Goal: Contribute content: Add original content to the website for others to see

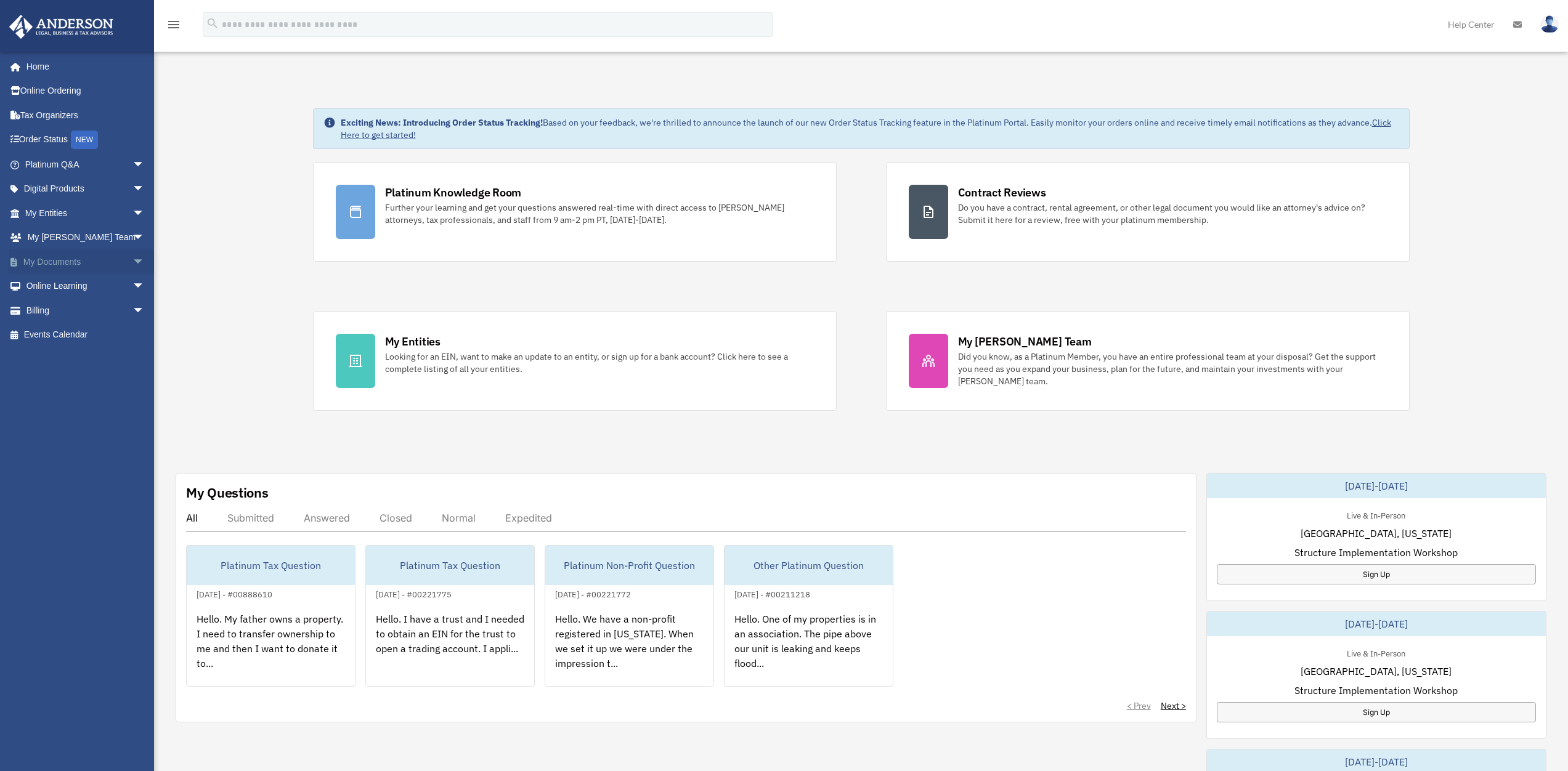
click at [59, 266] on link "My Documents arrow_drop_down" at bounding box center [86, 262] width 154 height 25
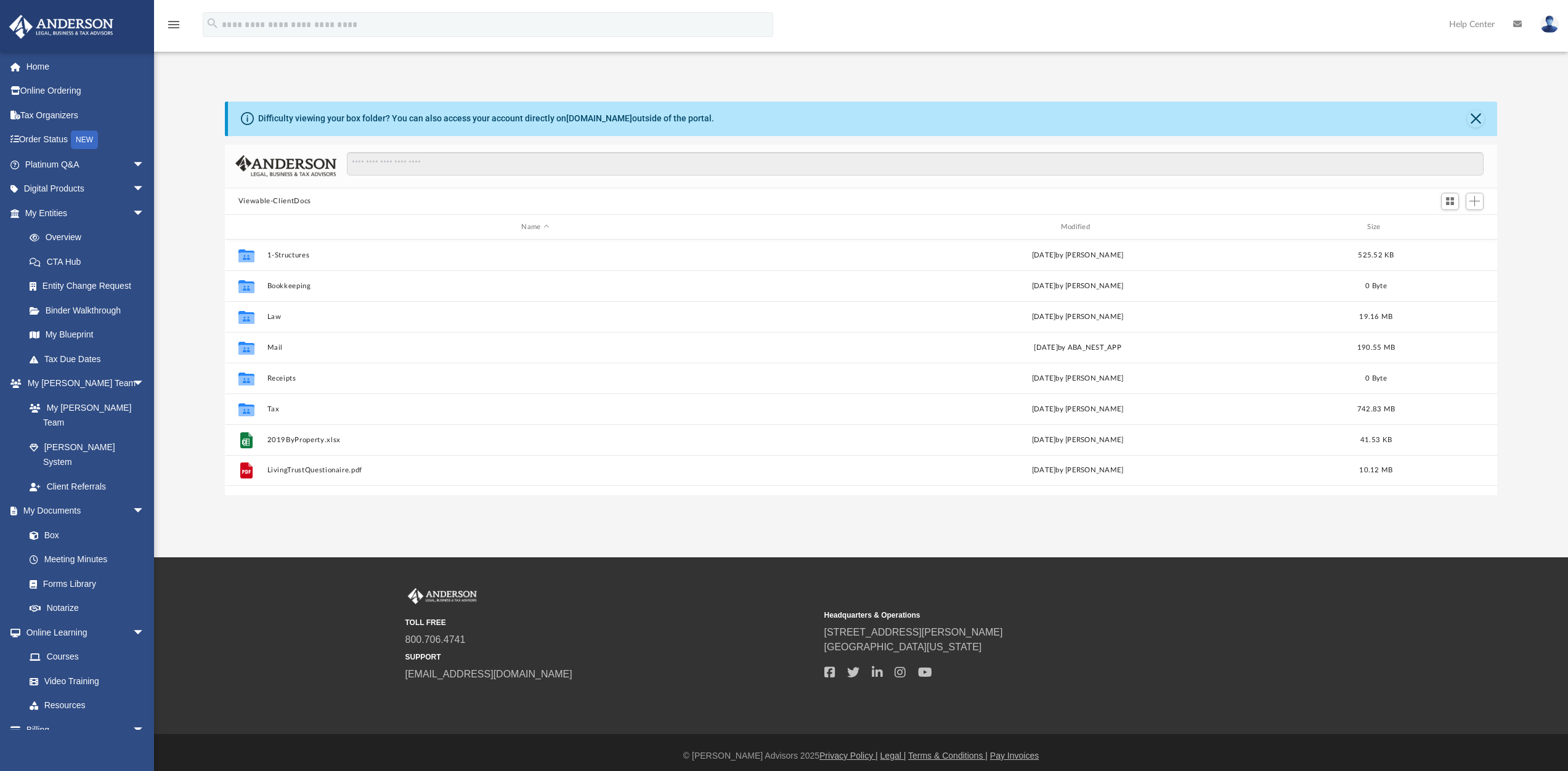
scroll to position [271, 1263]
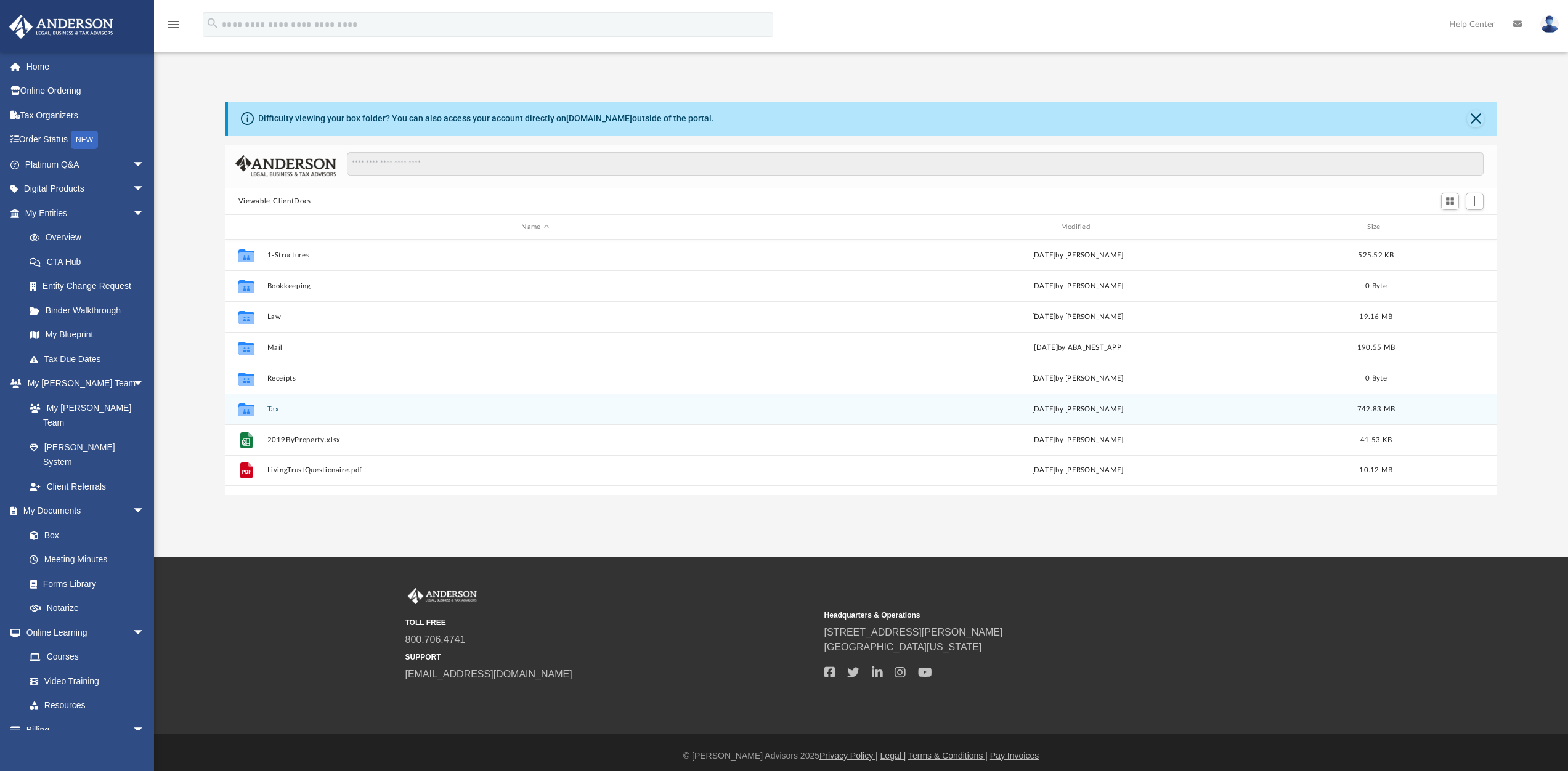
click at [276, 410] on button "Tax" at bounding box center [535, 408] width 536 height 8
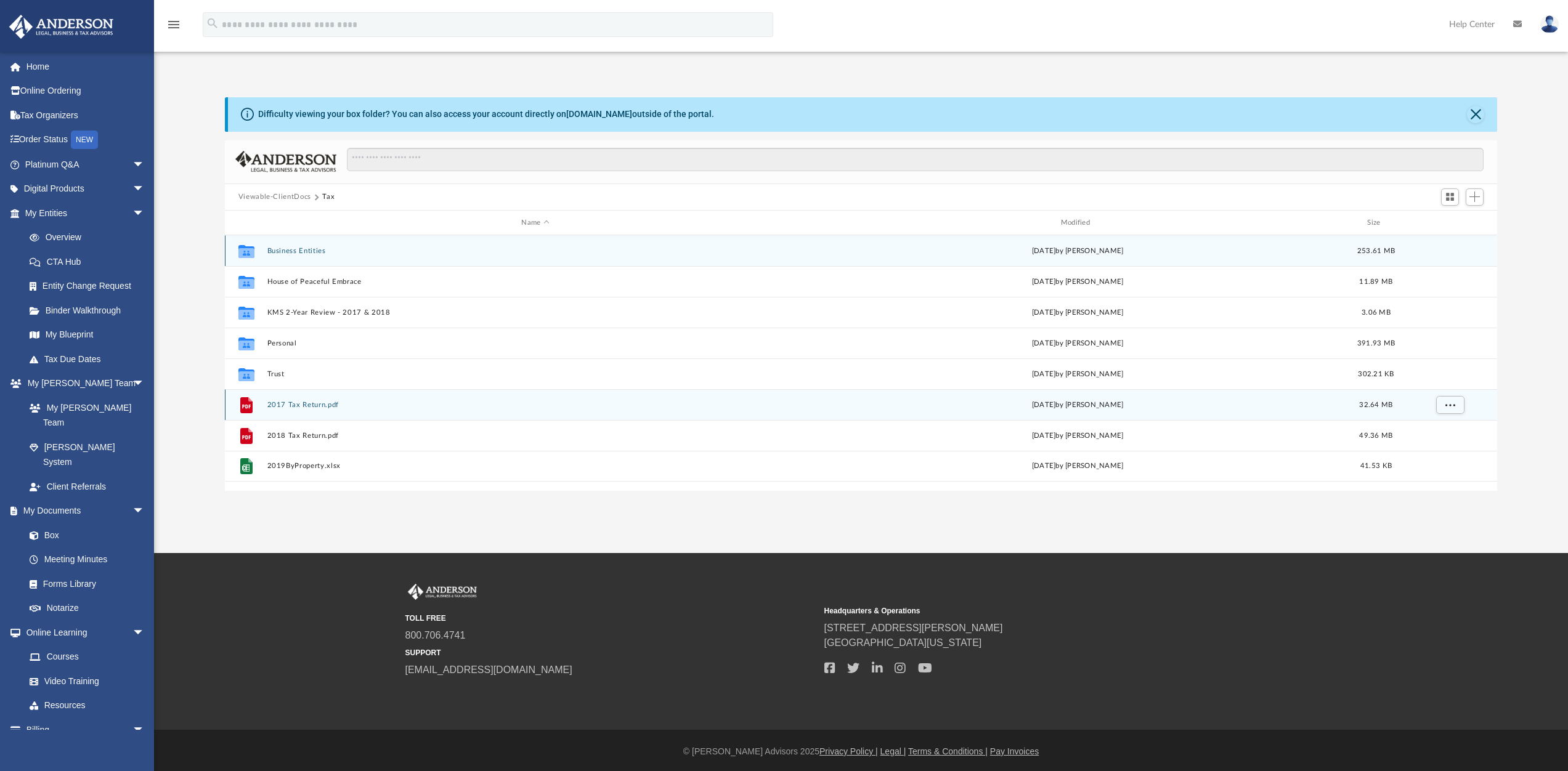
scroll to position [7, 0]
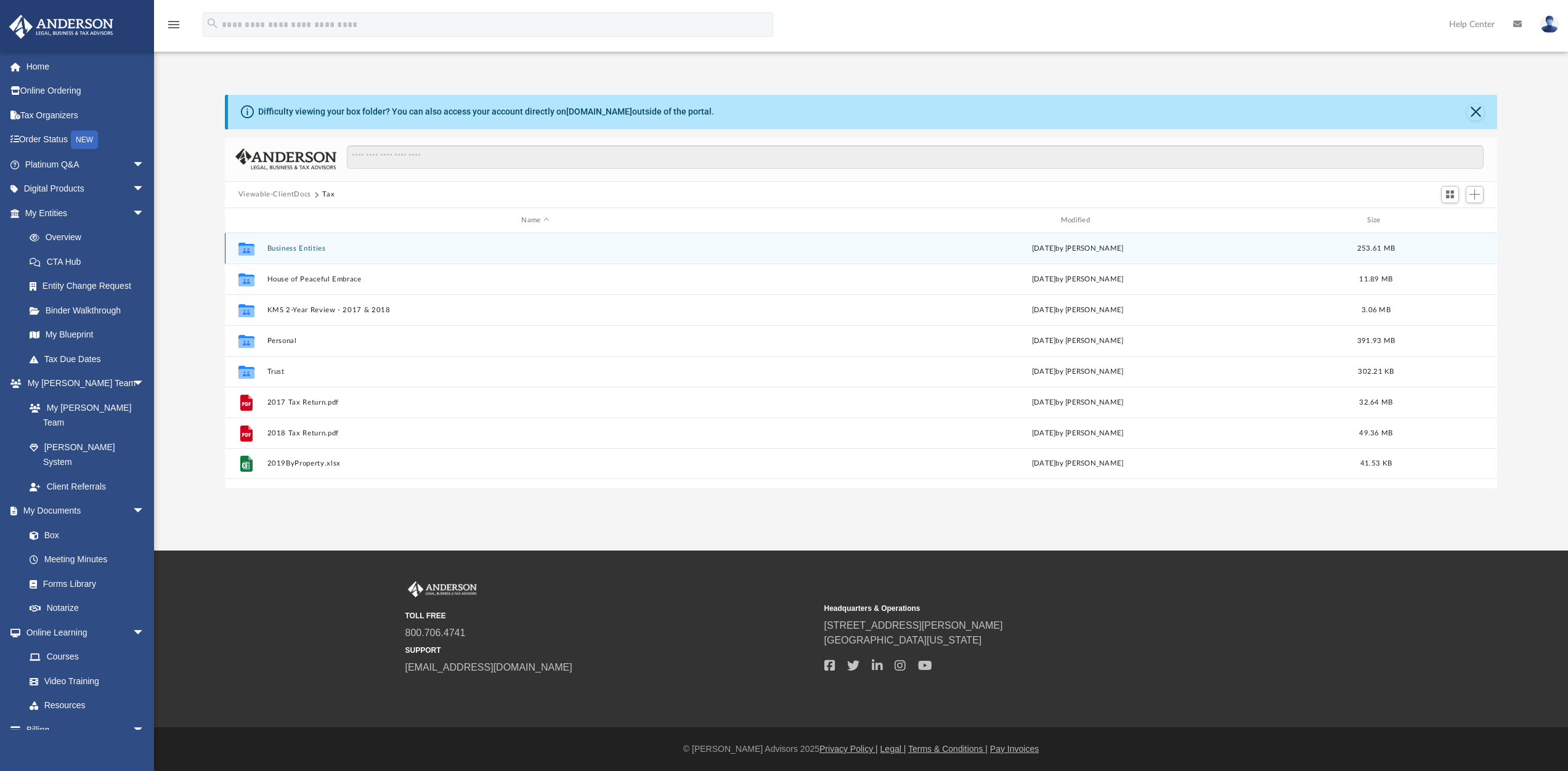
click at [344, 256] on div "Collaborated Folder Business Entities [DATE] by [PERSON_NAME] 253.61 MB" at bounding box center [861, 248] width 1272 height 31
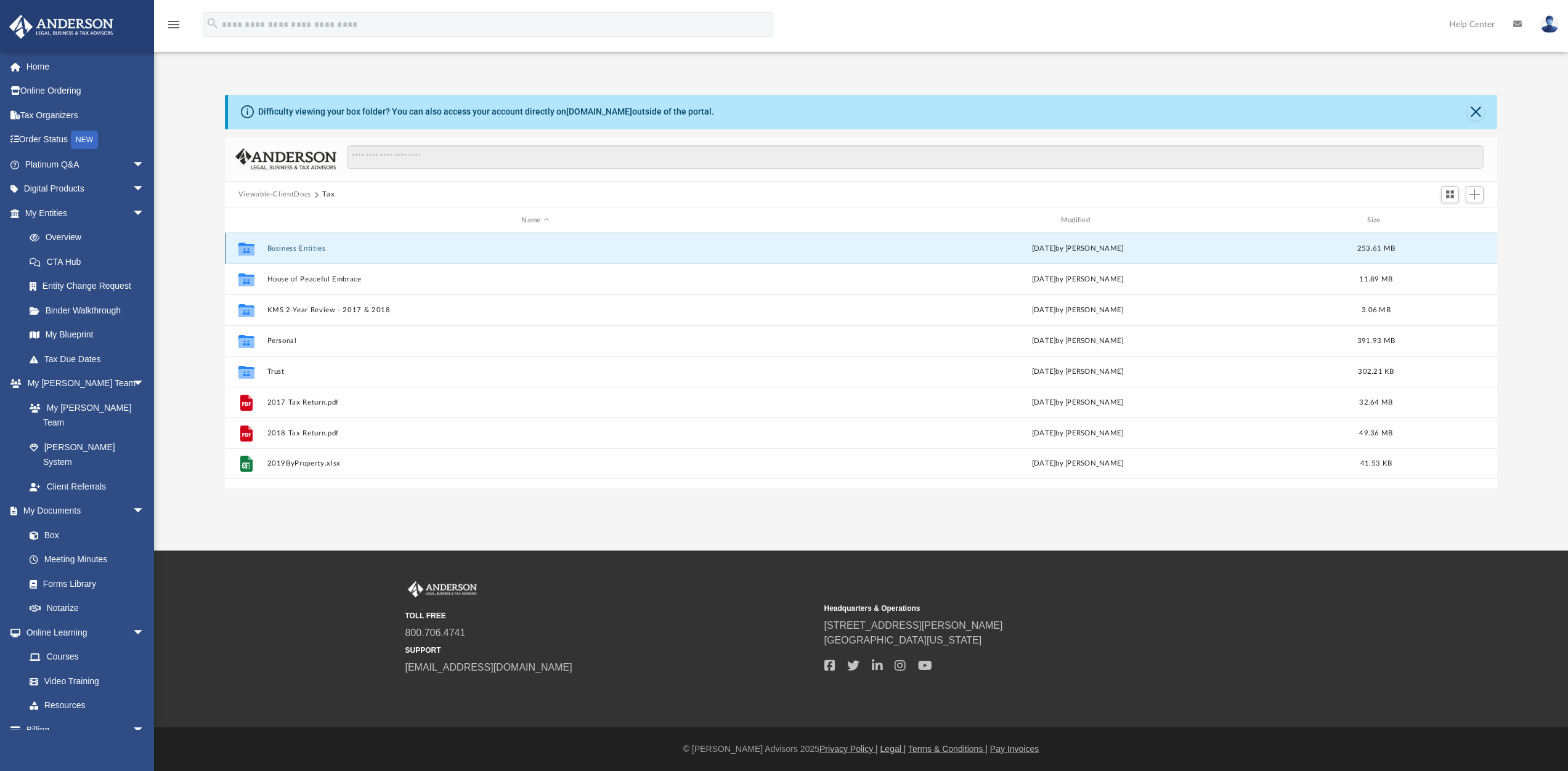
click at [344, 256] on div "Collaborated Folder Business Entities [DATE] by [PERSON_NAME] 253.61 MB" at bounding box center [861, 248] width 1272 height 31
click at [305, 246] on button "Business Entities" at bounding box center [535, 248] width 536 height 8
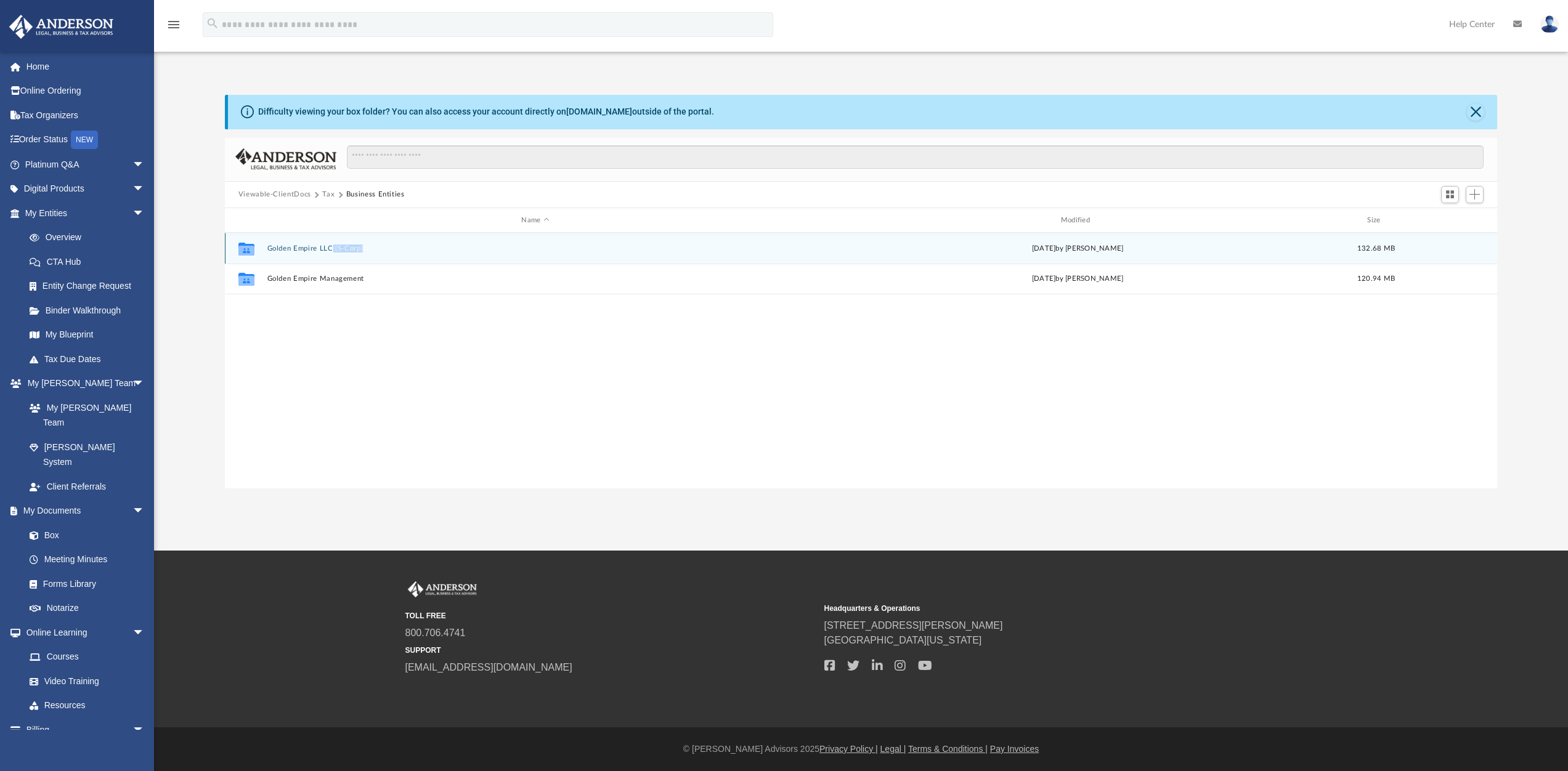
click at [332, 248] on button "Golden Empire LLC (S-Corp)" at bounding box center [535, 248] width 536 height 8
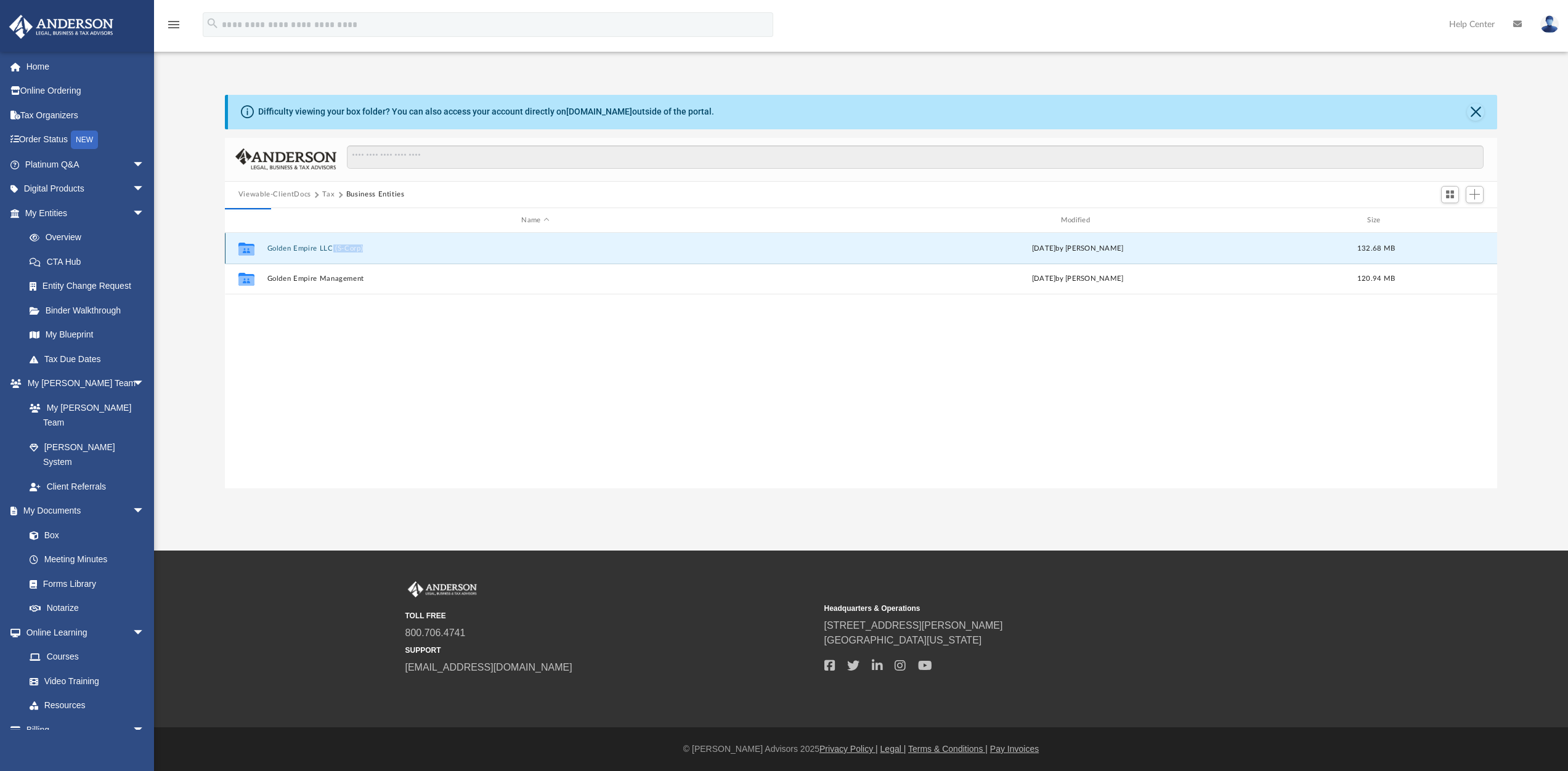
click at [332, 248] on button "Golden Empire LLC (S-Corp)" at bounding box center [535, 248] width 536 height 8
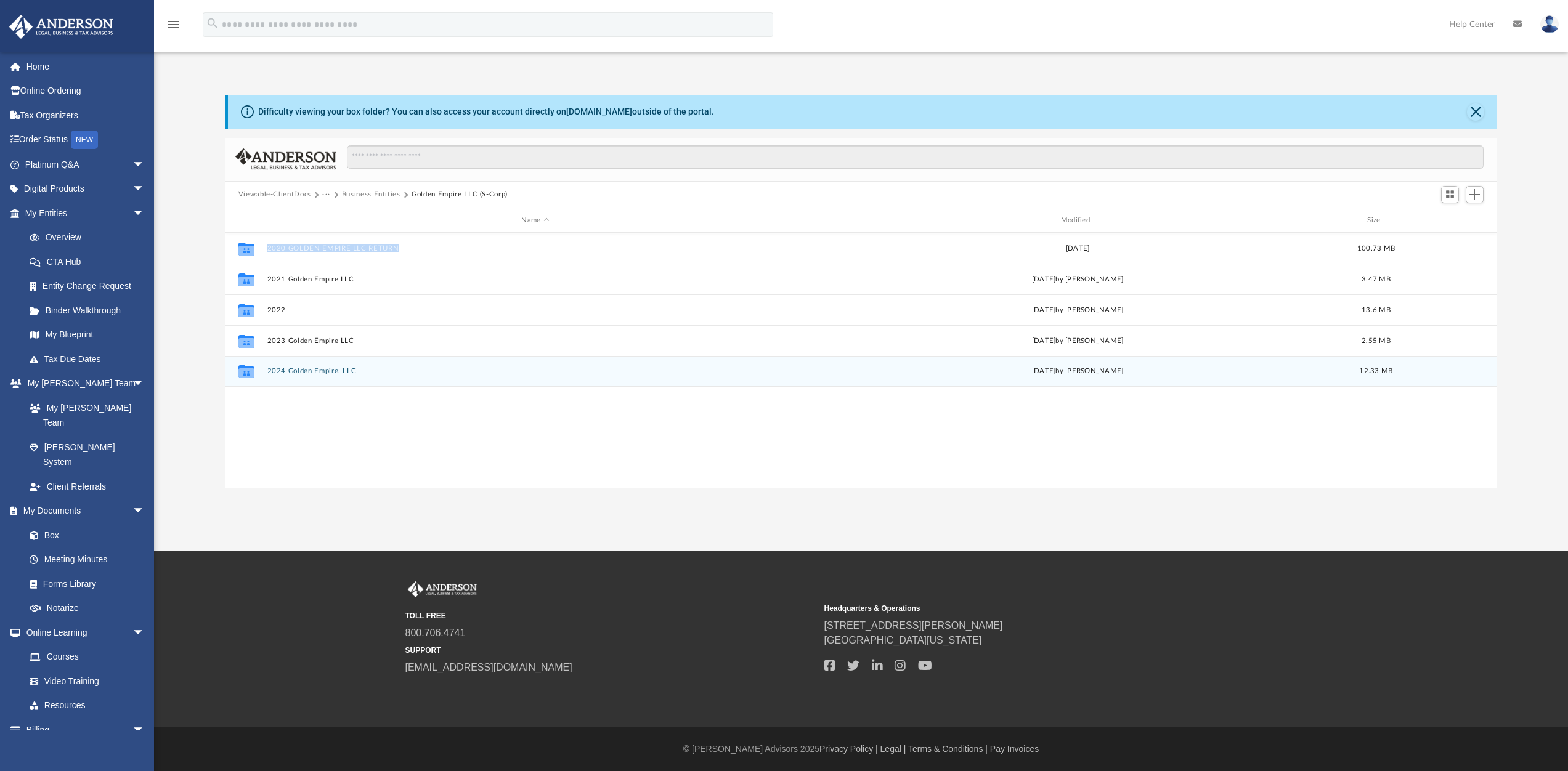
click at [318, 371] on button "2024 Golden Empire, LLC" at bounding box center [535, 371] width 536 height 8
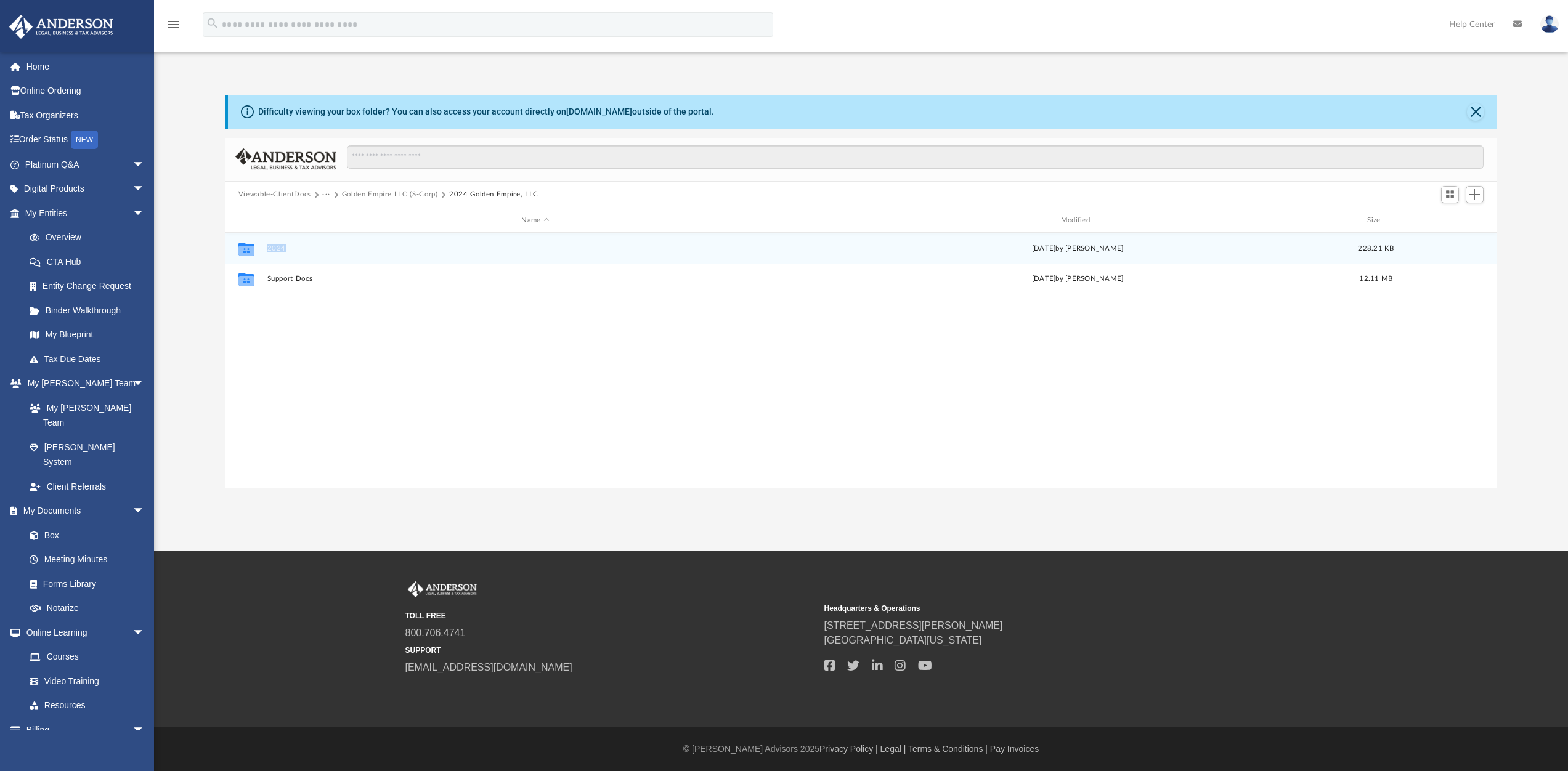
click at [289, 253] on div "Collaborated Folder 2024 [DATE] by [PERSON_NAME] 228.21 KB" at bounding box center [861, 248] width 1272 height 31
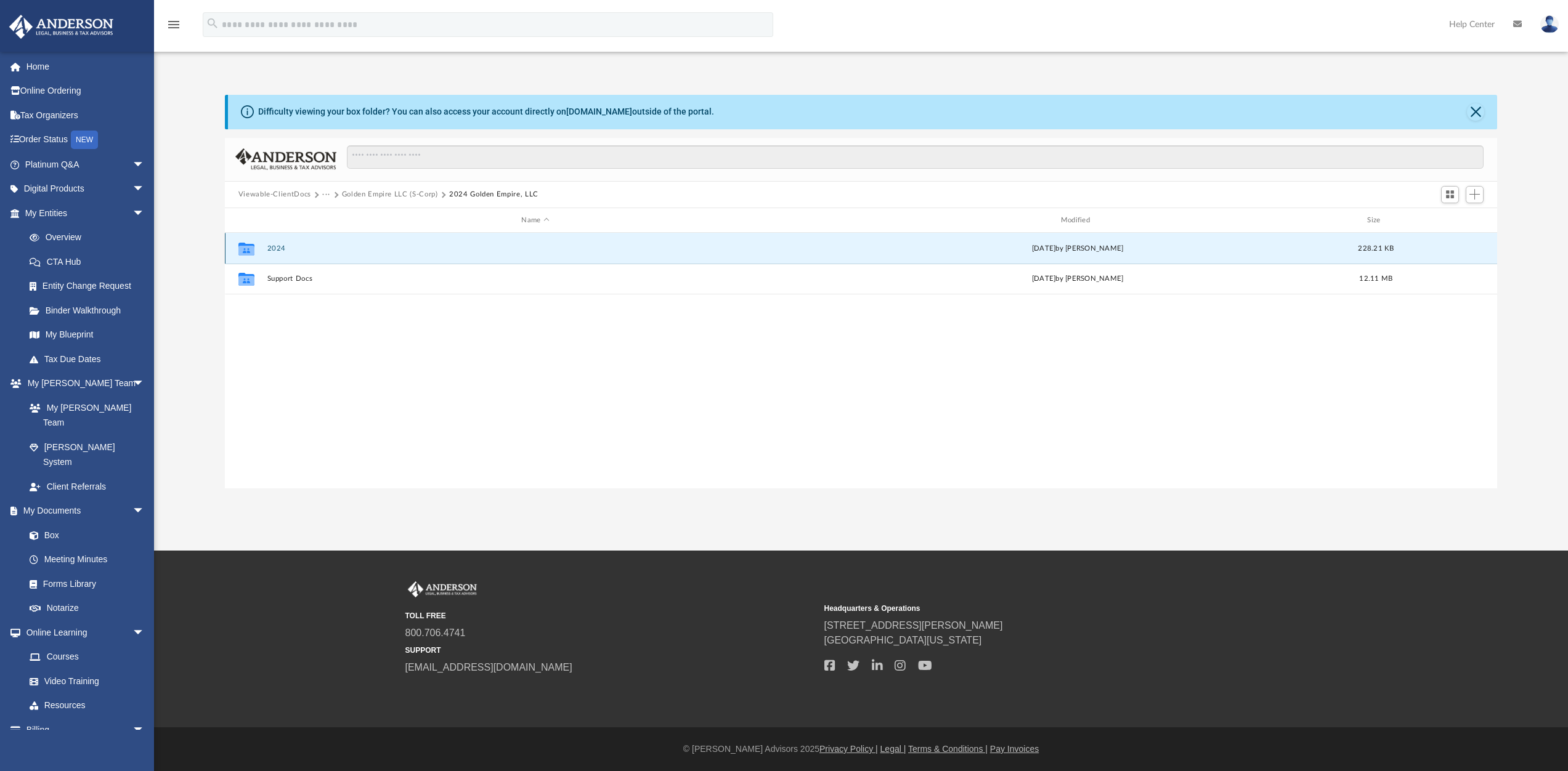
click at [289, 253] on div "Collaborated Folder 2024 [DATE] by [PERSON_NAME] 228.21 KB" at bounding box center [861, 248] width 1272 height 31
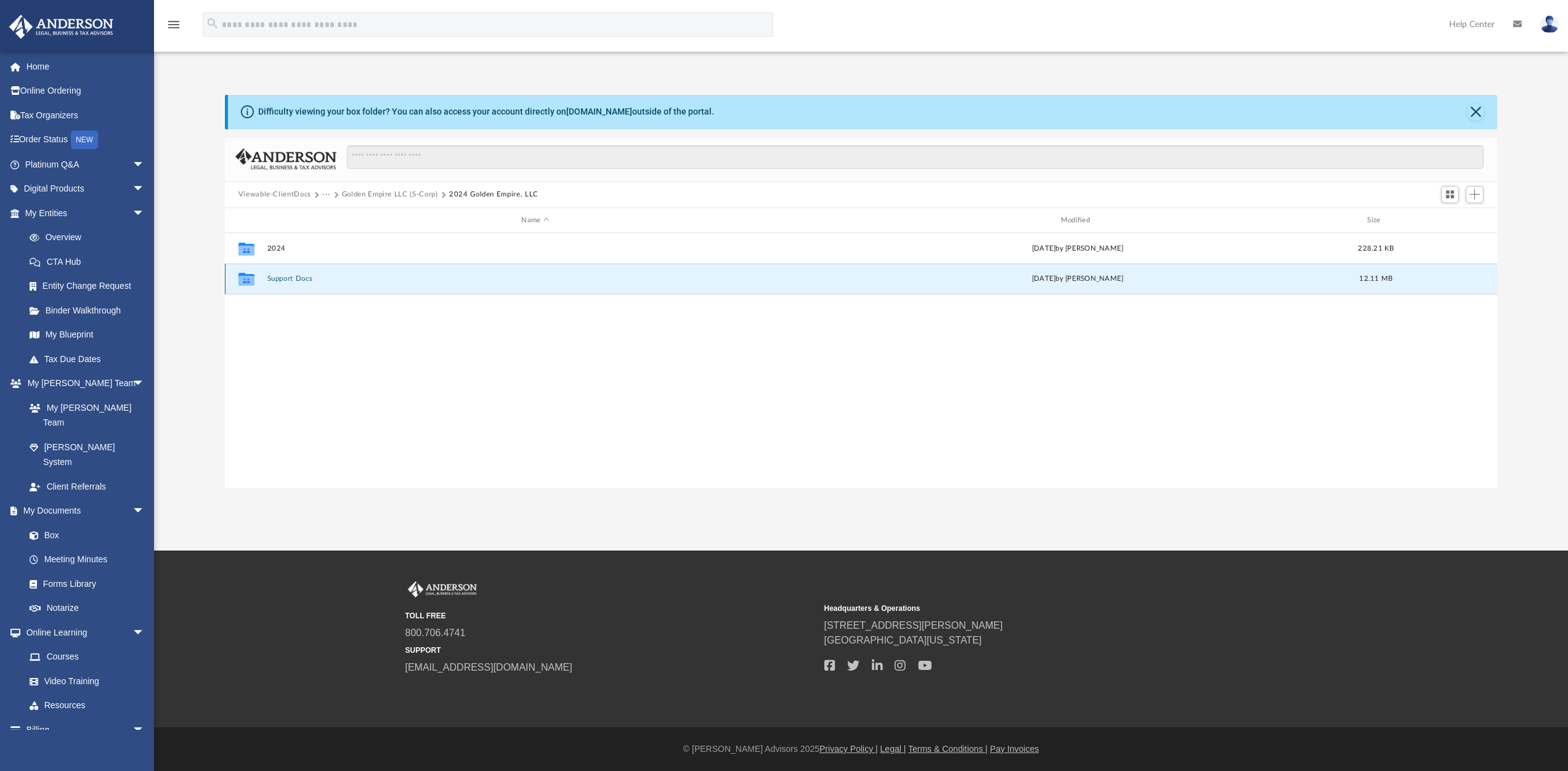
click at [289, 279] on button "Support Docs" at bounding box center [535, 279] width 536 height 8
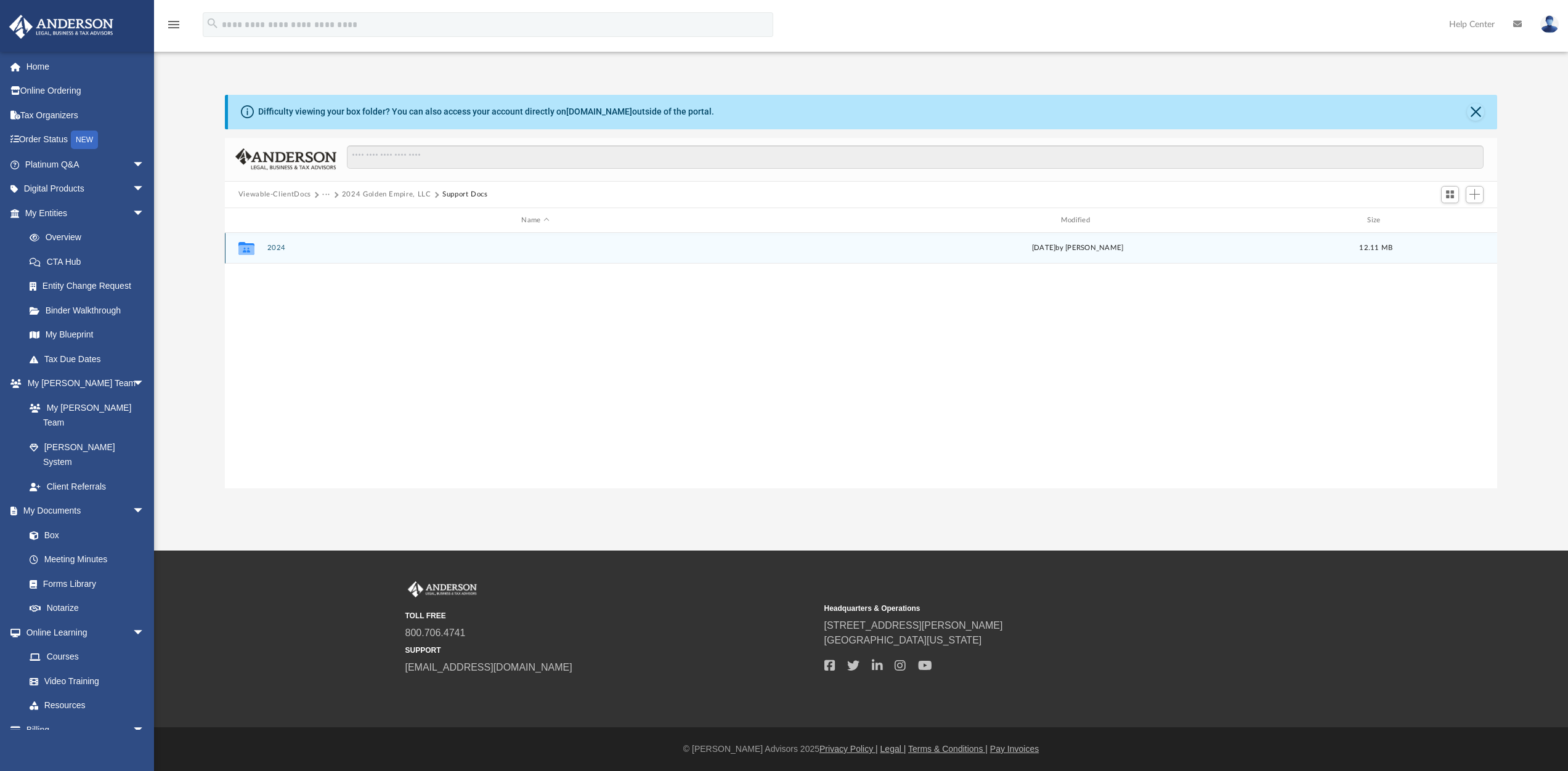
click at [266, 245] on div "Collaborated Folder 2024 [DATE] by [PERSON_NAME] 12.11 MB" at bounding box center [861, 248] width 1272 height 31
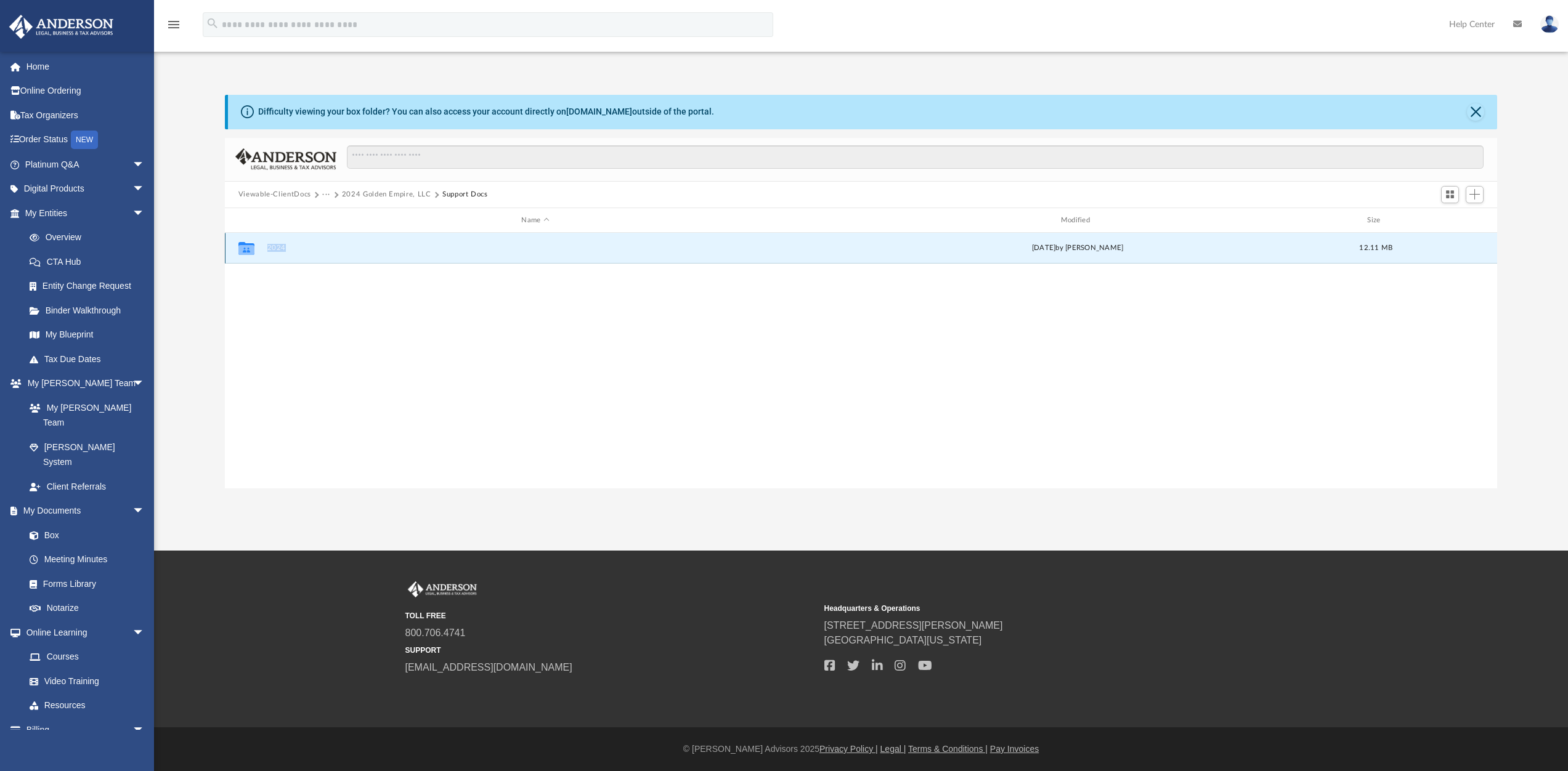
click at [266, 245] on div "Collaborated Folder 2024 [DATE] by [PERSON_NAME] 12.11 MB" at bounding box center [861, 248] width 1272 height 31
click at [281, 248] on button "2024" at bounding box center [535, 248] width 536 height 8
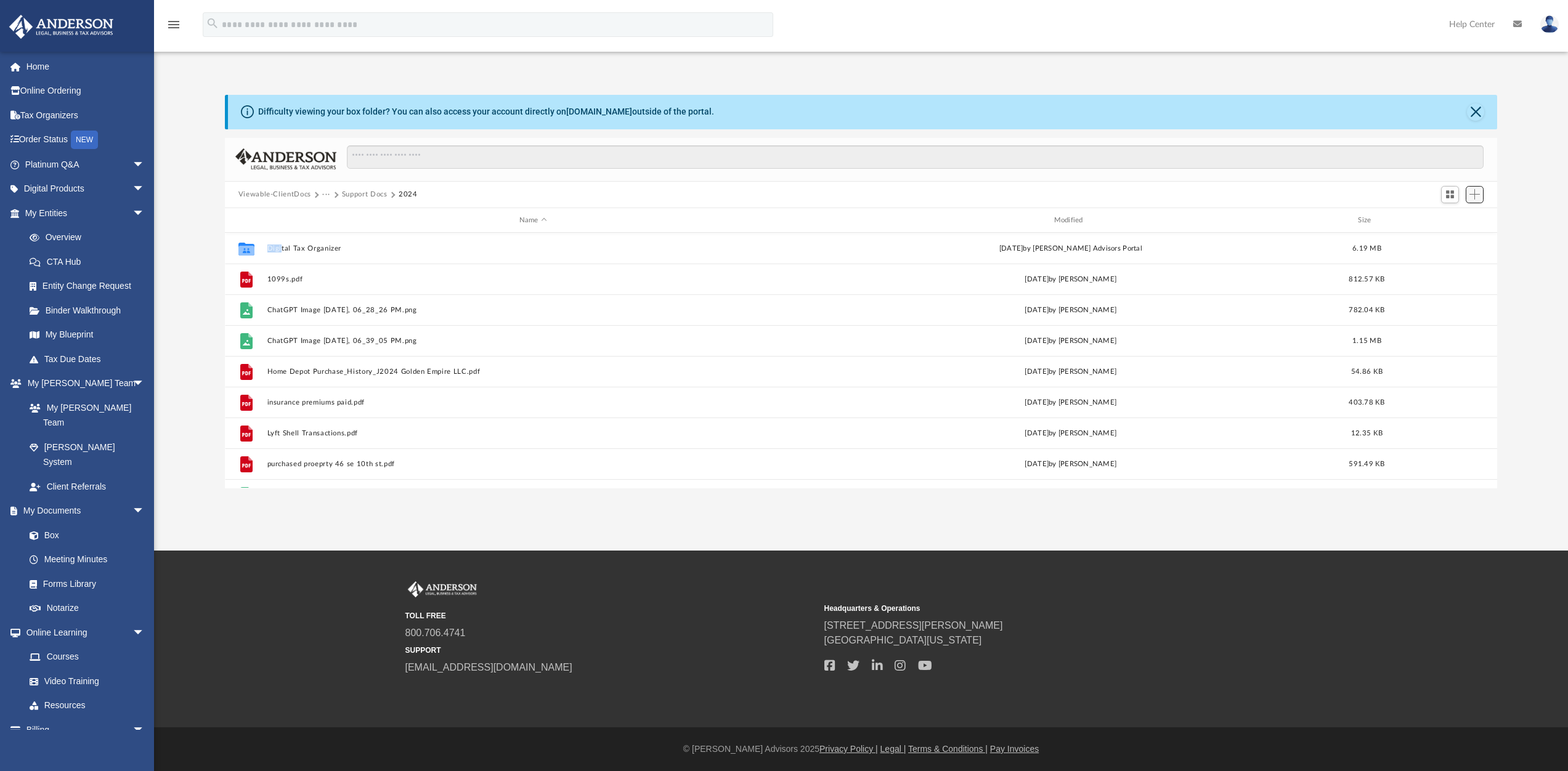
click at [1471, 193] on span "Add" at bounding box center [1474, 194] width 11 height 11
click at [1447, 221] on li "Upload" at bounding box center [1457, 220] width 40 height 13
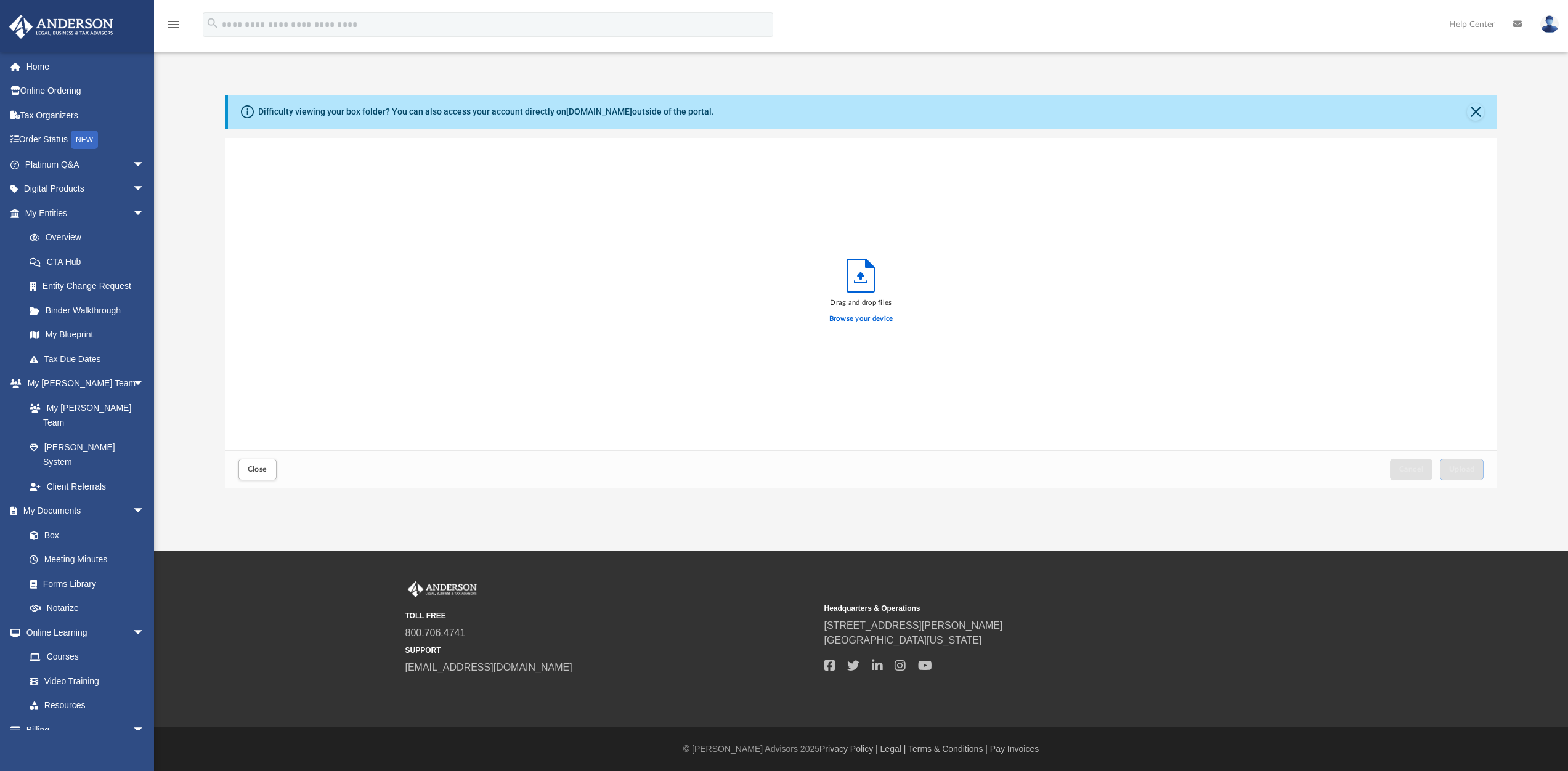
scroll to position [303, 1263]
click at [887, 318] on label "Browse your device" at bounding box center [861, 318] width 64 height 11
click at [0, 0] on input "Browse your device" at bounding box center [0, 0] width 0 height 0
click at [852, 319] on label "Browse your device" at bounding box center [861, 318] width 64 height 11
click at [0, 0] on input "Browse your device" at bounding box center [0, 0] width 0 height 0
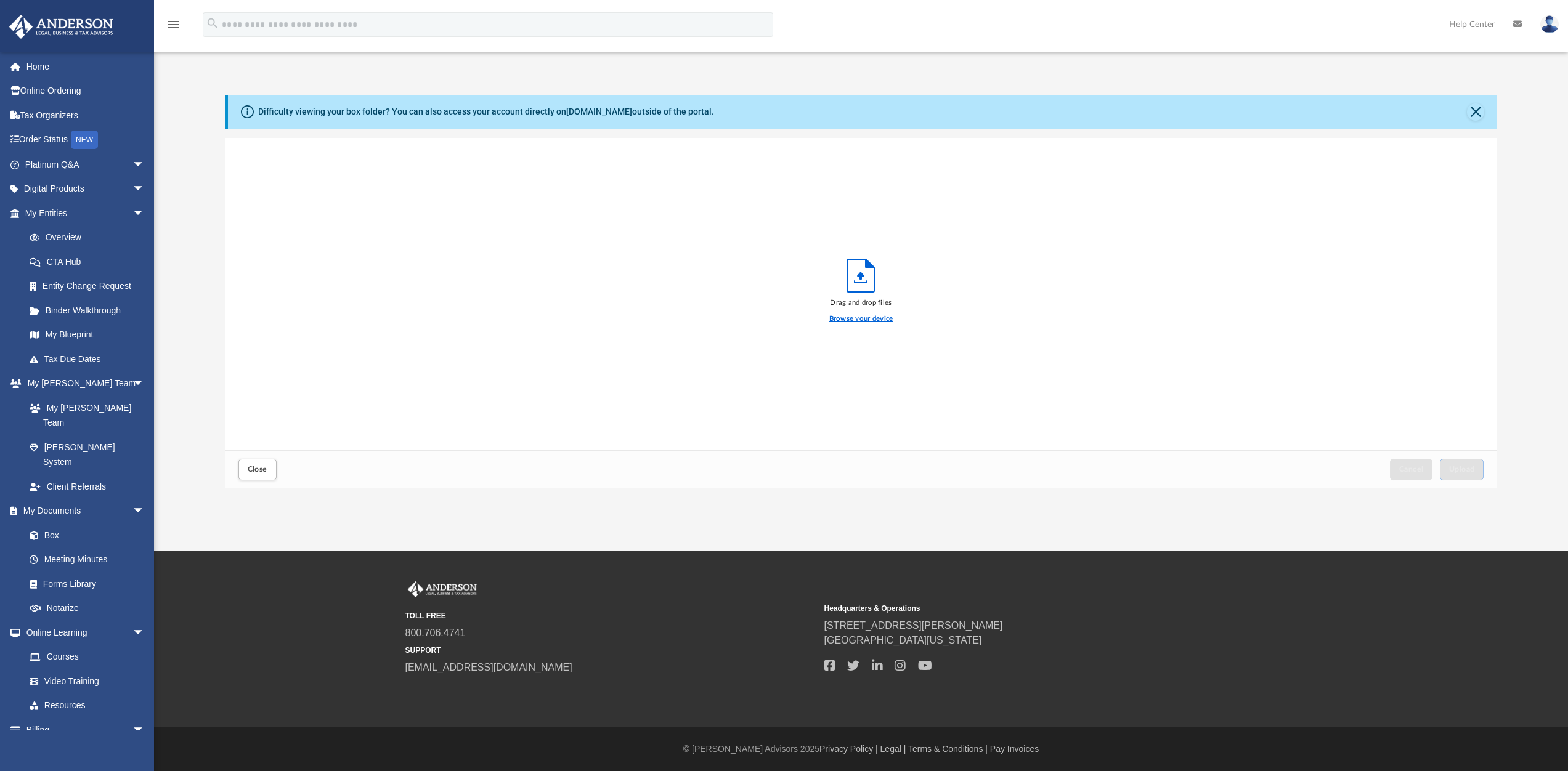
click at [853, 315] on label "Browse your device" at bounding box center [861, 318] width 64 height 11
click at [0, 0] on input "Browse your device" at bounding box center [0, 0] width 0 height 0
click at [1479, 151] on button "Cancel this upload" at bounding box center [1480, 153] width 15 height 15
click at [873, 311] on div "Browse your device" at bounding box center [861, 319] width 64 height 21
click at [870, 318] on label "Browse your device" at bounding box center [861, 318] width 64 height 11
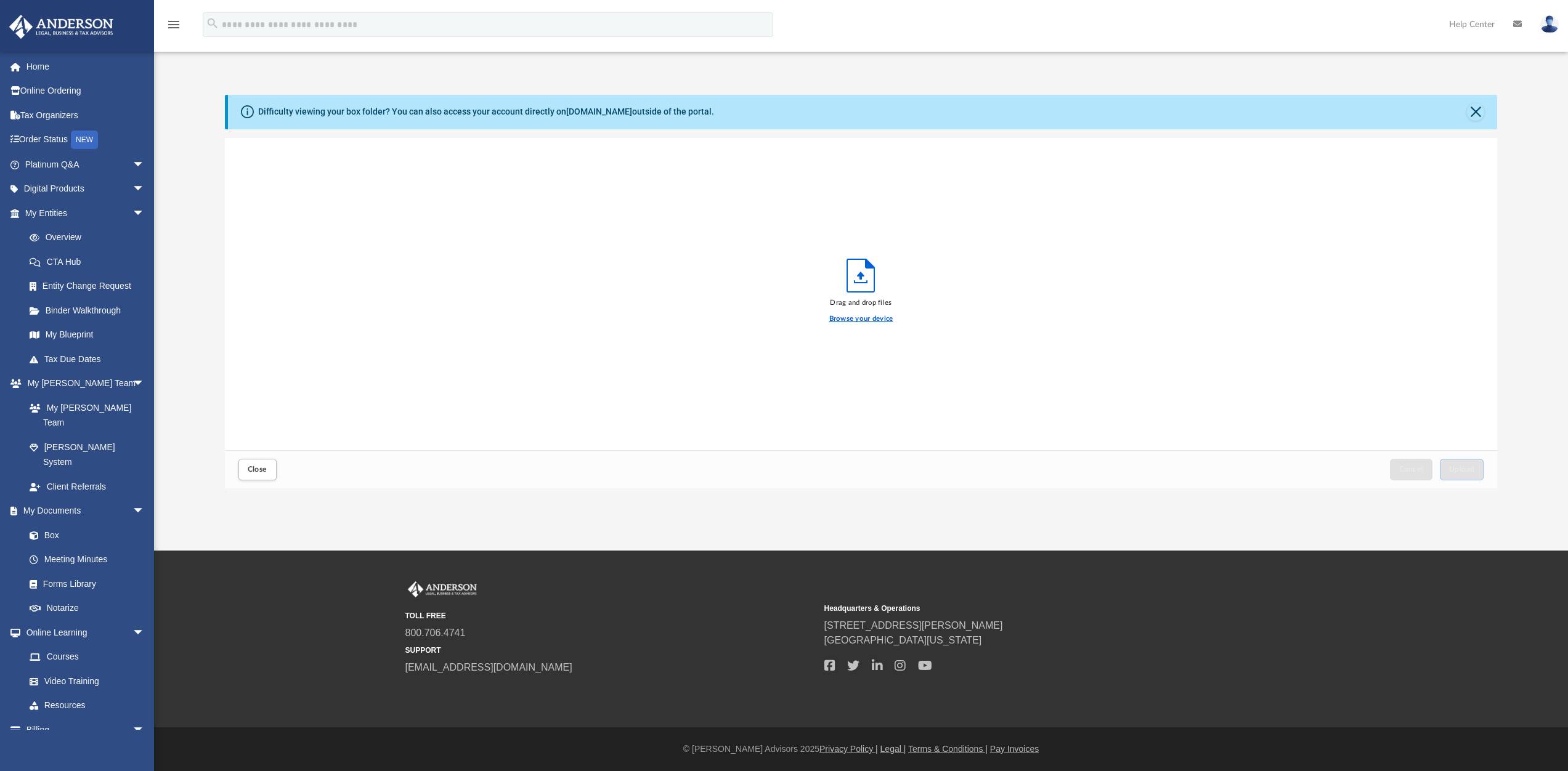
click at [0, 0] on input "Browse your device" at bounding box center [0, 0] width 0 height 0
click at [1464, 466] on span "Upload" at bounding box center [1461, 469] width 26 height 7
click at [842, 312] on label "Select More Files" at bounding box center [861, 317] width 56 height 11
click at [0, 0] on input "Select More Files" at bounding box center [0, 0] width 0 height 0
click at [307, 151] on span "Screen Shot [DATE] 12.10.08 PM.png" at bounding box center [319, 153] width 124 height 8
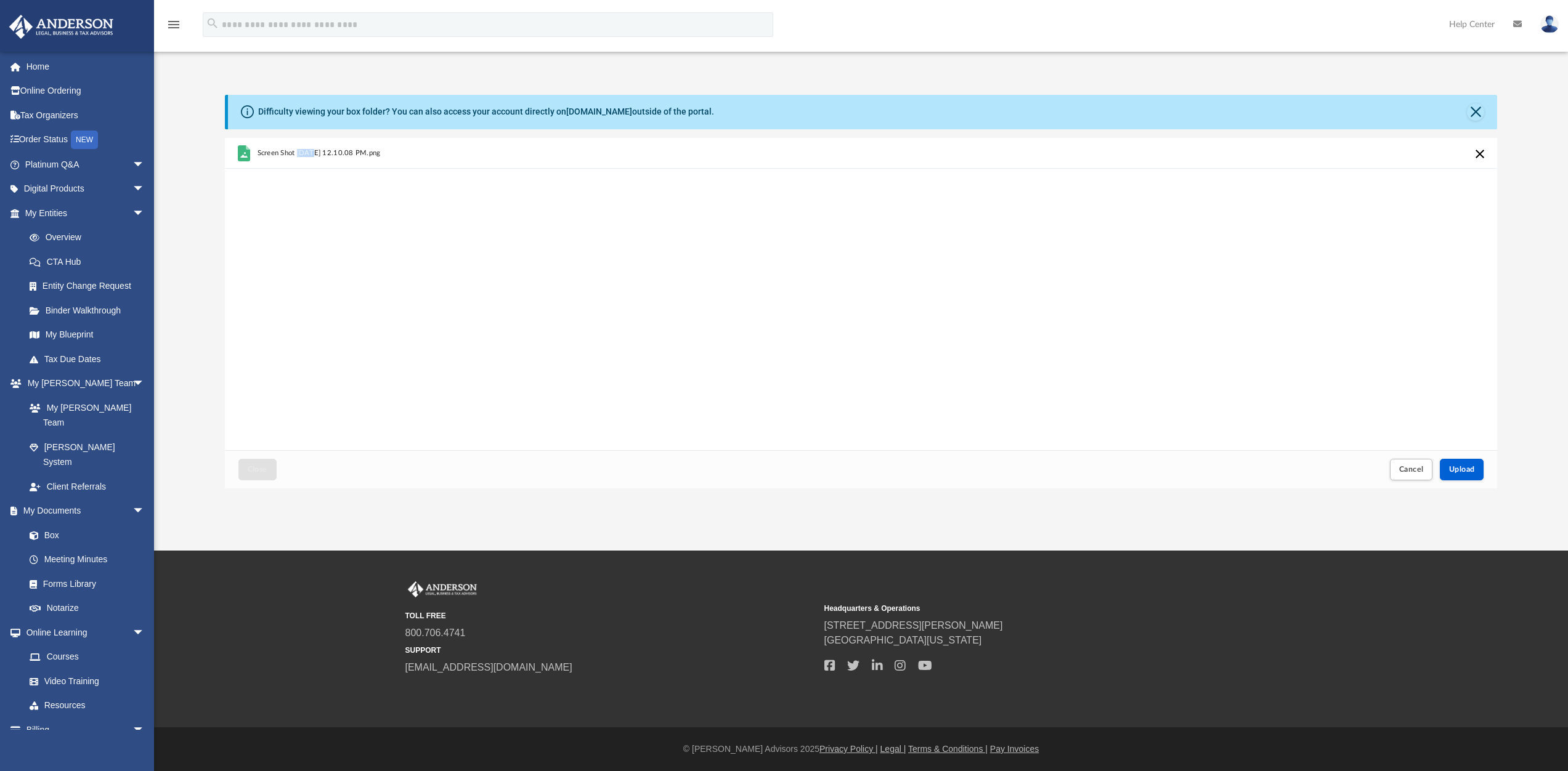
click at [307, 151] on span "Screen Shot [DATE] 12.10.08 PM.png" at bounding box center [319, 153] width 124 height 8
click at [1465, 468] on span "Upload" at bounding box center [1461, 469] width 26 height 7
click at [844, 318] on label "Select More Files" at bounding box center [861, 317] width 56 height 11
click at [0, 0] on input "Select More Files" at bounding box center [0, 0] width 0 height 0
